Goal: Task Accomplishment & Management: Complete application form

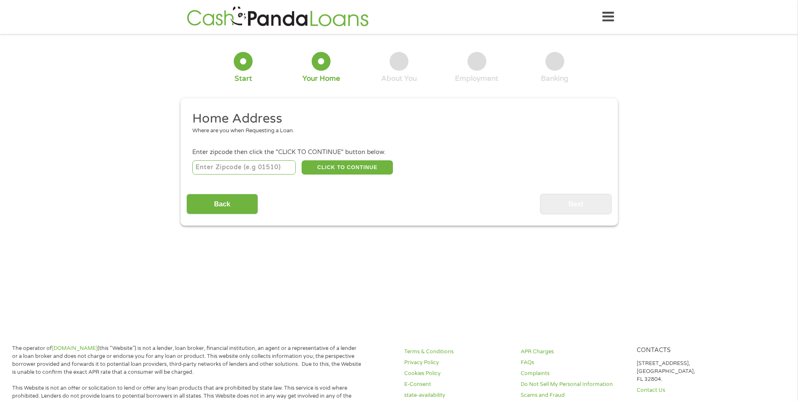
click at [274, 171] on input "number" at bounding box center [243, 167] width 103 height 14
type input "34714"
select select "[US_STATE]"
click at [343, 170] on button "CLICK TO CONTINUE" at bounding box center [347, 167] width 91 height 14
type input "34714"
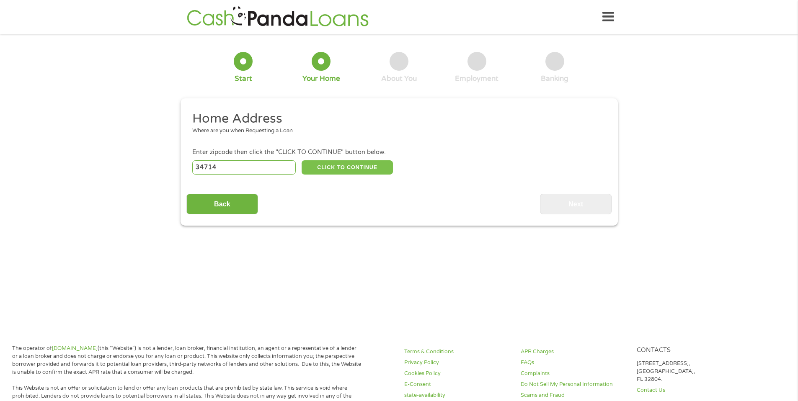
type input "Clermont"
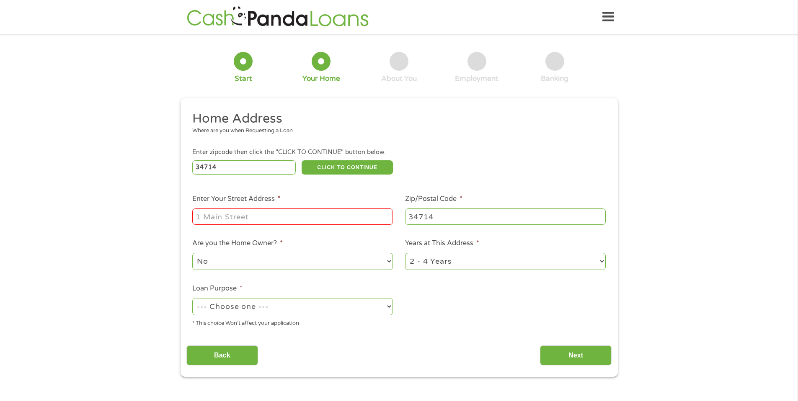
click at [269, 218] on input "Enter Your Street Address *" at bounding box center [292, 217] width 201 height 16
type input "[STREET_ADDRESS]"
click at [318, 259] on select "No Yes" at bounding box center [292, 261] width 201 height 17
select select "yes"
click at [296, 307] on select "--- Choose one --- Pay Bills Debt Consolidation Home Improvement Major Purchase…" at bounding box center [292, 306] width 201 height 17
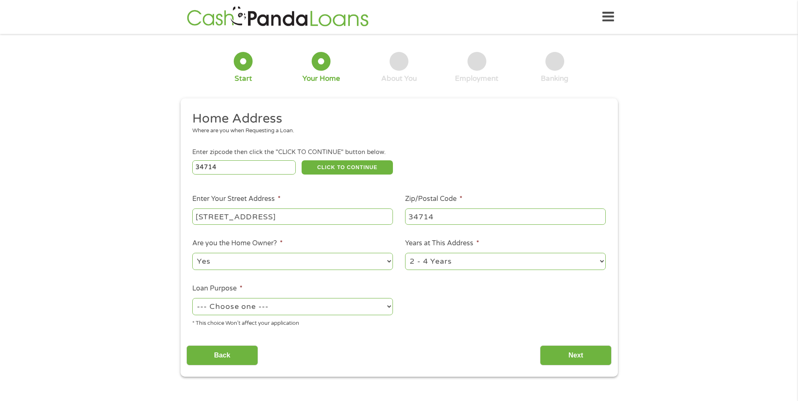
select select "paybills"
click at [528, 259] on select "1 Year or less 1 - 2 Years 2 - 4 Years Over 4 Years" at bounding box center [505, 261] width 201 height 17
select select "60months"
click at [590, 356] on input "Next" at bounding box center [576, 356] width 72 height 21
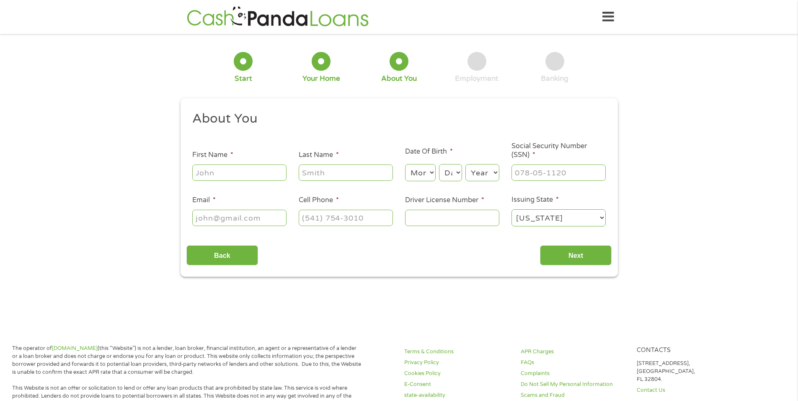
click at [246, 174] on input "First Name *" at bounding box center [239, 173] width 94 height 16
type input "[PERSON_NAME]"
type input "[EMAIL_ADDRESS][DOMAIN_NAME]"
type input "[PHONE_NUMBER]"
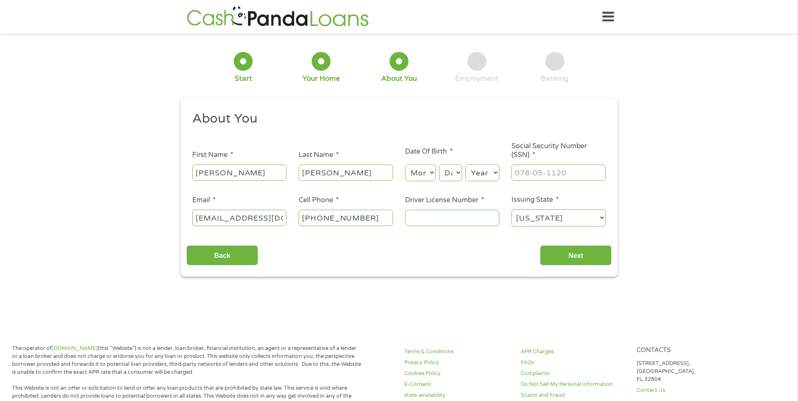
click at [421, 175] on select "Month 1 2 3 4 5 6 7 8 9 10 11 12" at bounding box center [420, 172] width 31 height 17
select select "1"
click at [448, 176] on select "Day 1 2 3 4 5 6 7 8 9 10 11 12 13 14 15 16 17 18 19 20 21 22 23 24 25 26 27 28 …" at bounding box center [450, 172] width 23 height 17
select select "29"
click at [492, 173] on select "Year [DATE] 2006 2005 2004 2003 2002 2001 2000 1999 1998 1997 1996 1995 1994 19…" at bounding box center [483, 172] width 34 height 17
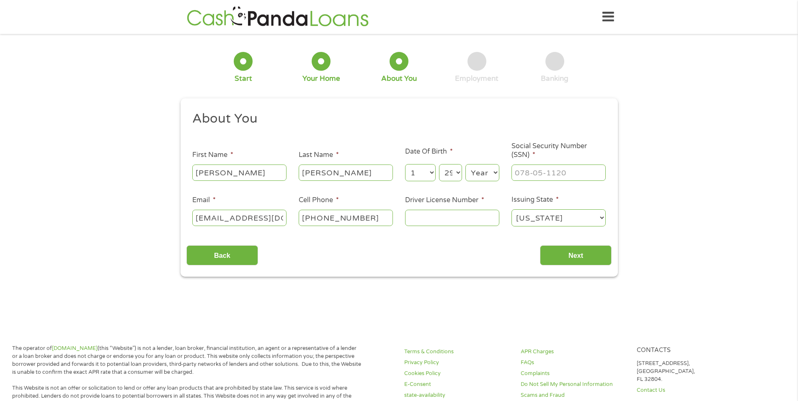
select select "1982"
click at [545, 175] on input "___-__-____" at bounding box center [559, 173] width 94 height 16
type input "002-68-2131"
click at [466, 222] on input "Driver License Number *" at bounding box center [452, 218] width 94 height 16
type input "D120110820290"
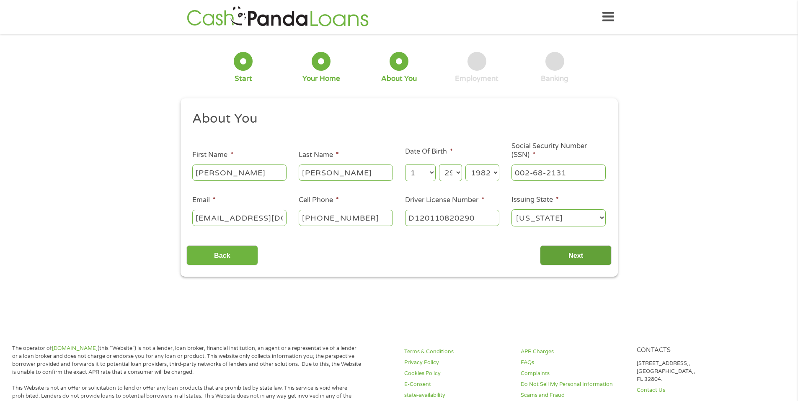
click at [579, 258] on input "Next" at bounding box center [576, 256] width 72 height 21
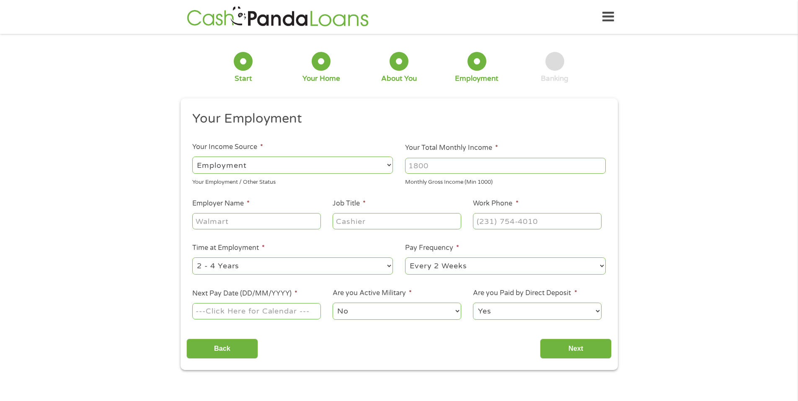
click at [253, 225] on input "Employer Name *" at bounding box center [256, 221] width 128 height 16
type input "Disney World"
click at [355, 227] on input "Job Title *" at bounding box center [397, 221] width 128 height 16
type input "Superintendant"
click at [500, 224] on input "(___) ___-____" at bounding box center [537, 221] width 128 height 16
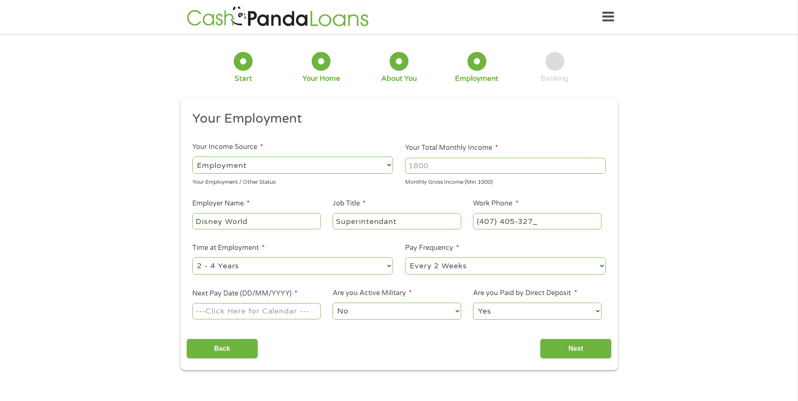
type input "[PHONE_NUMBER]"
click at [334, 264] on select "--- Choose one --- 1 Year or less 1 - 2 Years 2 - 4 Years Over 4 Years" at bounding box center [292, 266] width 201 height 17
select select "60months"
click at [440, 266] on select "--- Choose one --- Every 2 Weeks Every Week Monthly Semi-Monthly" at bounding box center [505, 266] width 201 height 17
click at [282, 314] on input "Next Pay Date (DD/MM/YYYY) *" at bounding box center [256, 311] width 128 height 16
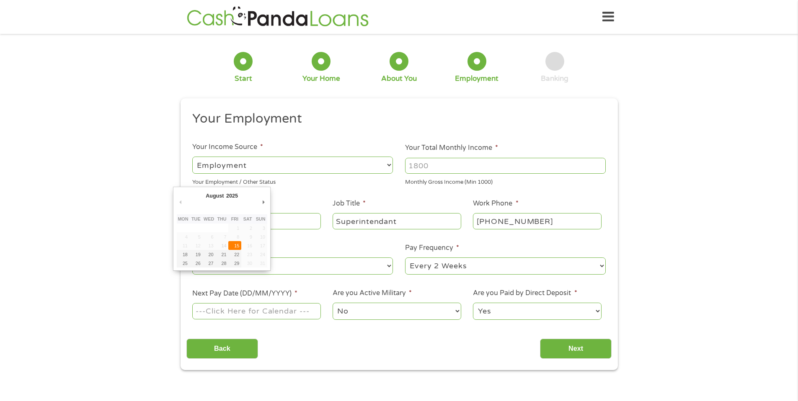
type input "[DATE]"
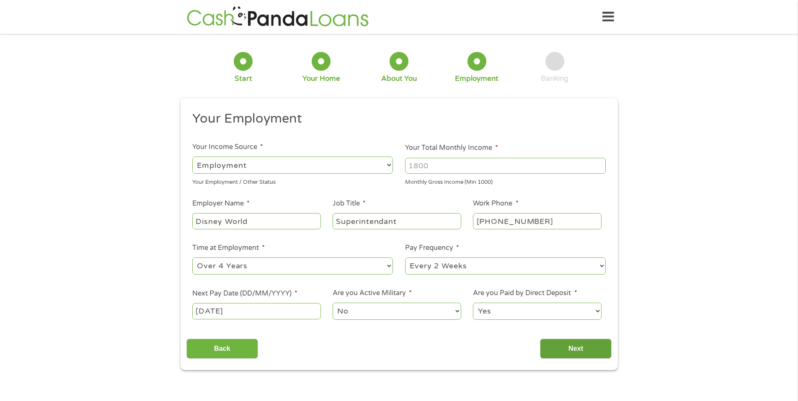
click at [586, 346] on input "Next" at bounding box center [576, 349] width 72 height 21
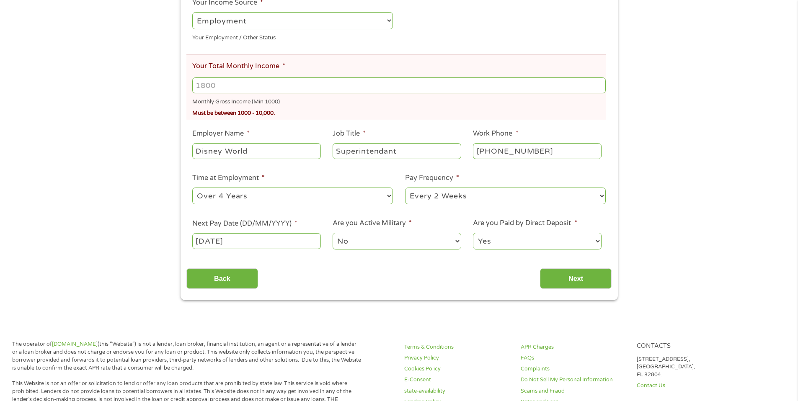
scroll to position [0, 0]
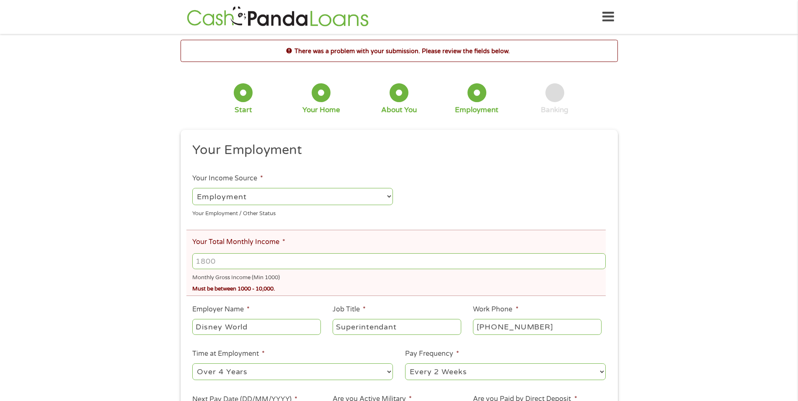
click at [226, 261] on input "Your Total Monthly Income *" at bounding box center [398, 262] width 413 height 16
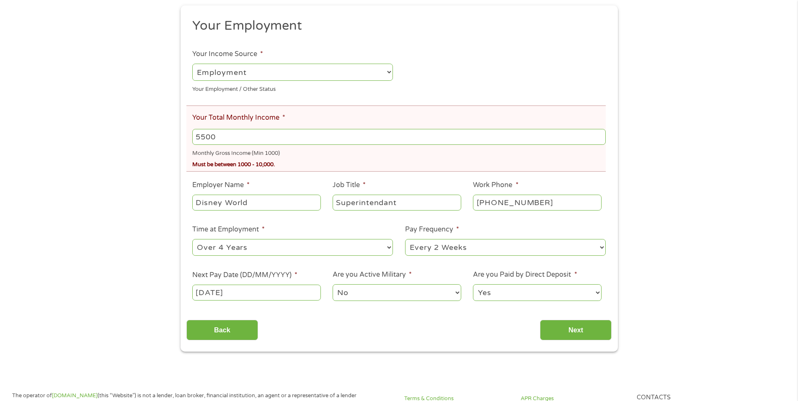
scroll to position [132, 0]
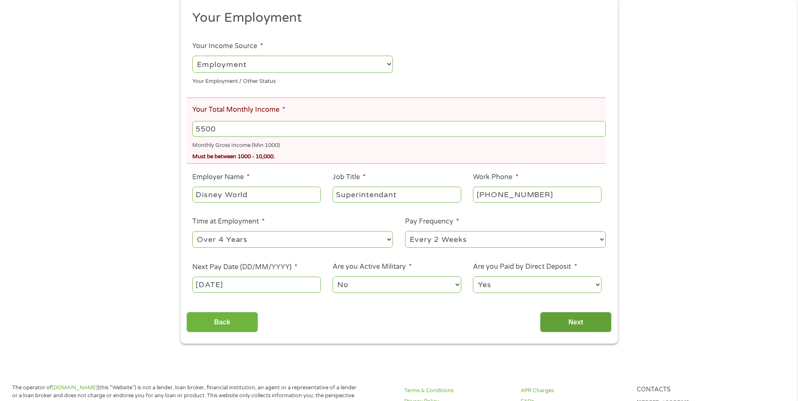
type input "5500"
click at [580, 323] on input "Next" at bounding box center [576, 322] width 72 height 21
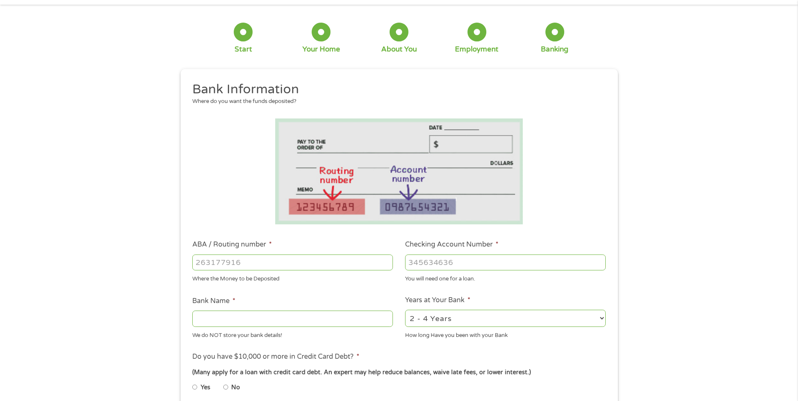
scroll to position [0, 0]
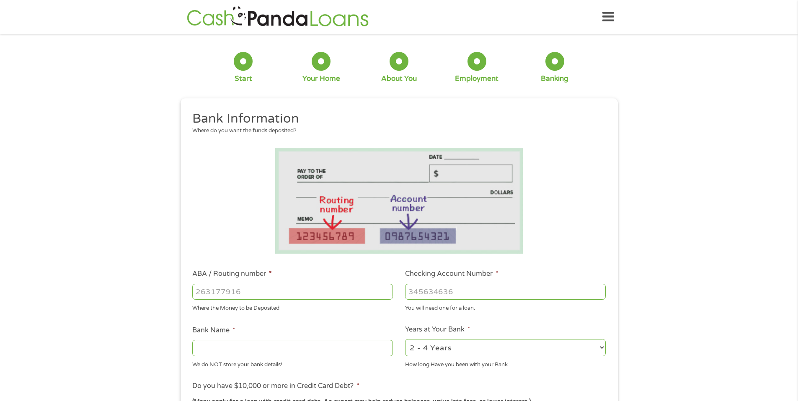
click at [285, 296] on input "ABA / Routing number *" at bounding box center [292, 292] width 201 height 16
type input "267084131"
type input "[PERSON_NAME] [PERSON_NAME] BANK NA"
type input "267084131"
click at [422, 294] on input "Checking Account Number *" at bounding box center [505, 292] width 201 height 16
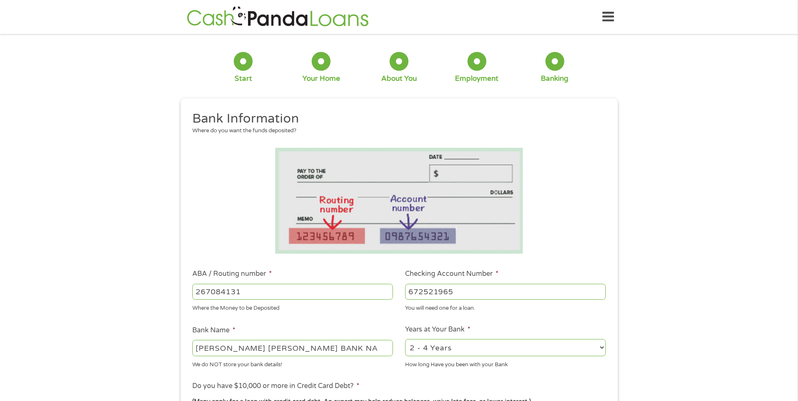
type input "672521965"
click at [434, 354] on select "2 - 4 Years 6 - 12 Months 1 - 2 Years Over 4 Years" at bounding box center [505, 347] width 201 height 17
select select "60months"
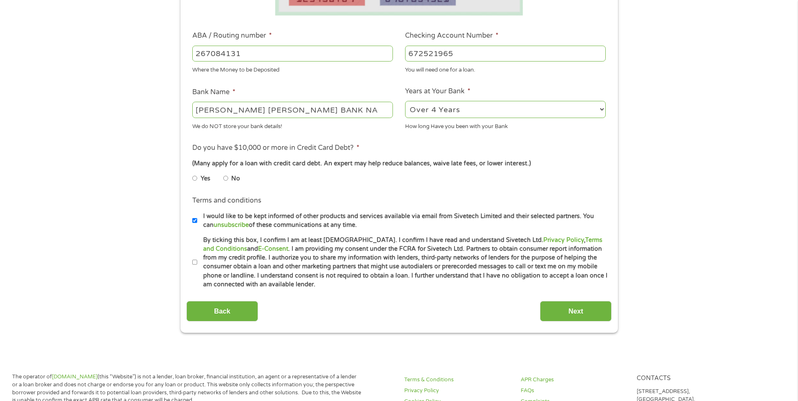
click at [227, 178] on input "No" at bounding box center [225, 178] width 5 height 13
radio input "true"
click at [194, 222] on input "I would like to be kept informed of other products and services available via e…" at bounding box center [194, 220] width 5 height 13
checkbox input "false"
click at [191, 260] on li "Terms and conditions * By ticking this box, I confirm I am at least [DEMOGRAPHI…" at bounding box center [398, 263] width 425 height 54
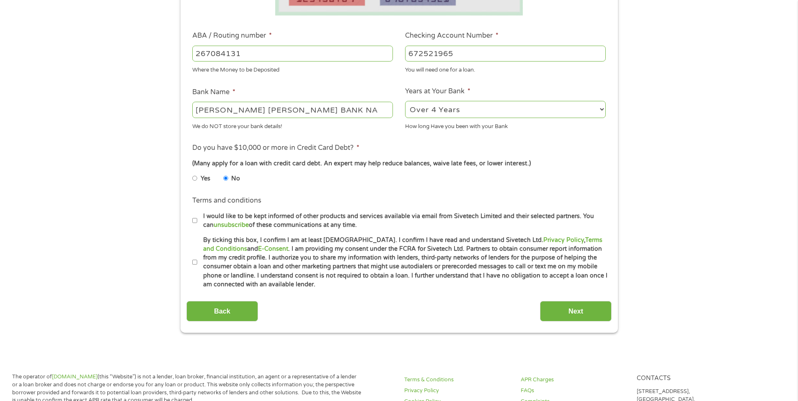
click at [196, 261] on input "By ticking this box, I confirm I am at least [DEMOGRAPHIC_DATA]. I confirm I ha…" at bounding box center [194, 262] width 5 height 13
checkbox input "true"
click at [557, 310] on input "Next" at bounding box center [576, 311] width 72 height 21
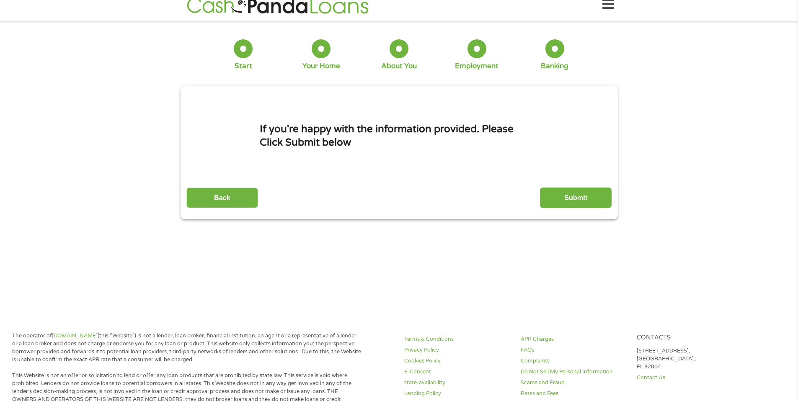
scroll to position [0, 0]
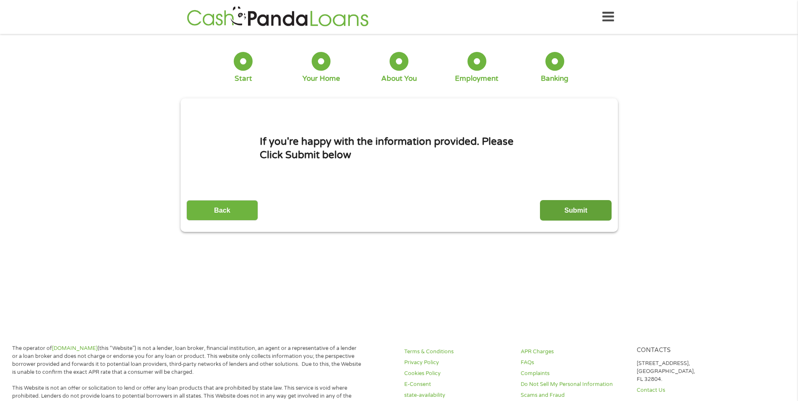
click at [565, 207] on input "Submit" at bounding box center [576, 210] width 72 height 21
